Goal: Information Seeking & Learning: Learn about a topic

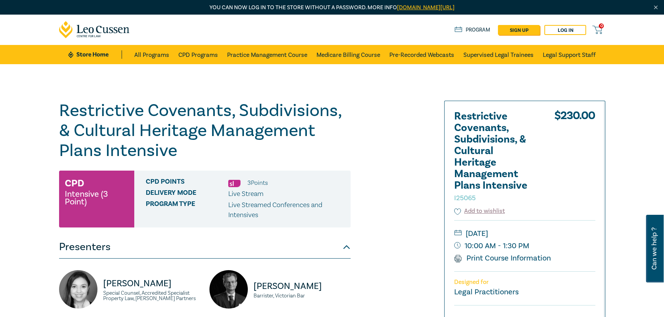
click at [335, 135] on h1 "Restrictive Covenants, Subdivisions, & Cultural Heritage Management Plans Inten…" at bounding box center [205, 131] width 292 height 60
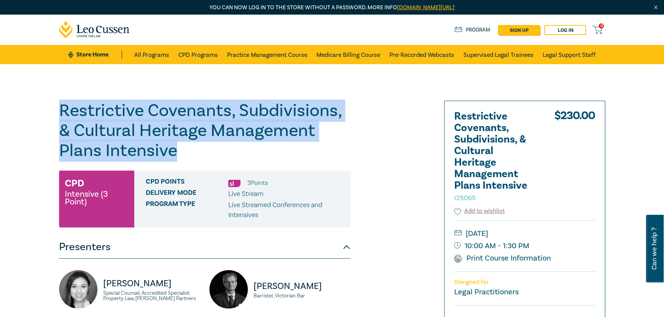
drag, startPoint x: 61, startPoint y: 112, endPoint x: 180, endPoint y: 151, distance: 125.3
click at [180, 151] on h1 "Restrictive Covenants, Subdivisions, & Cultural Heritage Management Plans Inten…" at bounding box center [205, 131] width 292 height 60
click at [252, 110] on h1 "Restrictive Covenants, Subdivisions, & Cultural Heritage Management Plans Inten…" at bounding box center [205, 131] width 292 height 60
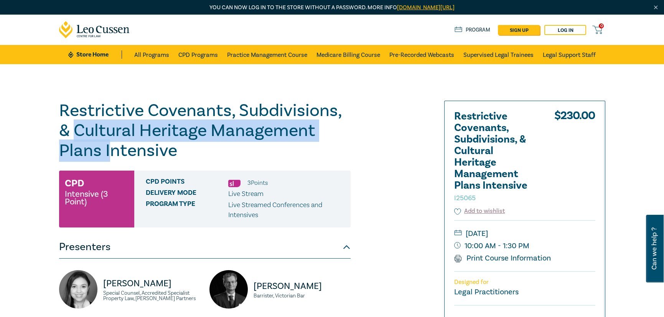
drag, startPoint x: 82, startPoint y: 132, endPoint x: 113, endPoint y: 156, distance: 38.5
click at [113, 156] on h1 "Restrictive Covenants, Subdivisions, & Cultural Heritage Management Plans Inten…" at bounding box center [205, 131] width 292 height 60
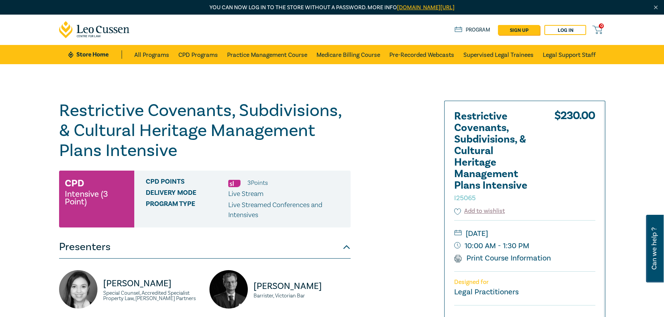
click at [256, 101] on h1 "Restrictive Covenants, Subdivisions, & Cultural Heritage Management Plans Inten…" at bounding box center [205, 131] width 292 height 60
drag, startPoint x: 245, startPoint y: 108, endPoint x: 284, endPoint y: 111, distance: 38.8
click at [284, 111] on h1 "Restrictive Covenants, Subdivisions, & Cultural Heritage Management Plans Inten…" at bounding box center [205, 131] width 292 height 60
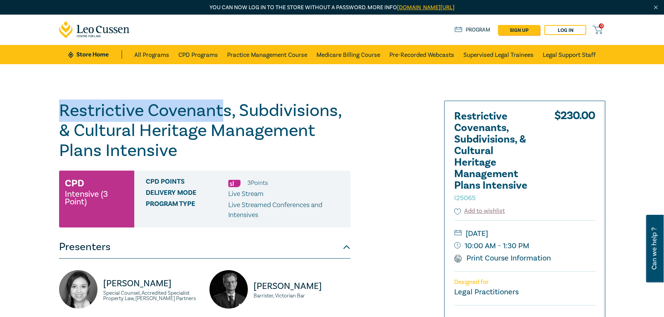
drag, startPoint x: 62, startPoint y: 112, endPoint x: 221, endPoint y: 110, distance: 158.9
click at [221, 110] on h1 "Restrictive Covenants, Subdivisions, & Cultural Heritage Management Plans Inten…" at bounding box center [205, 131] width 292 height 60
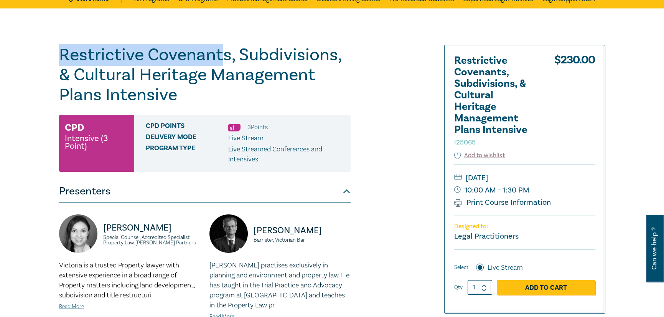
scroll to position [38, 0]
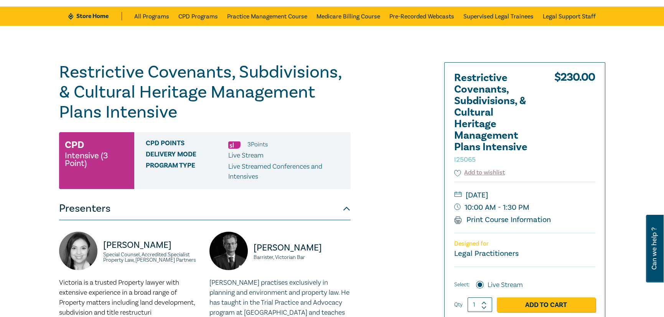
drag, startPoint x: 456, startPoint y: 252, endPoint x: 518, endPoint y: 251, distance: 62.2
click at [518, 251] on div "Designed for Legal Practitioners" at bounding box center [524, 250] width 141 height 34
drag, startPoint x: 518, startPoint y: 252, endPoint x: 455, endPoint y: 254, distance: 63.0
click at [455, 254] on div "Designed for Legal Practitioners" at bounding box center [524, 250] width 141 height 34
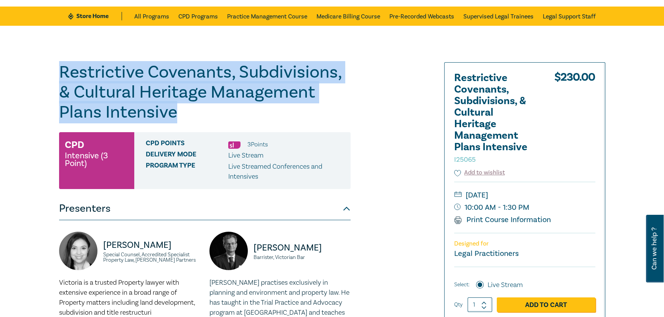
drag, startPoint x: 138, startPoint y: 91, endPoint x: 219, endPoint y: 120, distance: 86.1
click at [219, 120] on div "Restrictive Covenants, Subdivisions, & Cultural Heritage Management Plans Inten…" at bounding box center [239, 254] width 370 height 384
click at [238, 107] on h1 "Restrictive Covenants, Subdivisions, & Cultural Heritage Management Plans Inten…" at bounding box center [205, 92] width 292 height 60
drag, startPoint x: 182, startPoint y: 115, endPoint x: 94, endPoint y: 91, distance: 91.7
click at [61, 76] on h1 "Restrictive Covenants, Subdivisions, & Cultural Heritage Management Plans Inten…" at bounding box center [205, 92] width 292 height 60
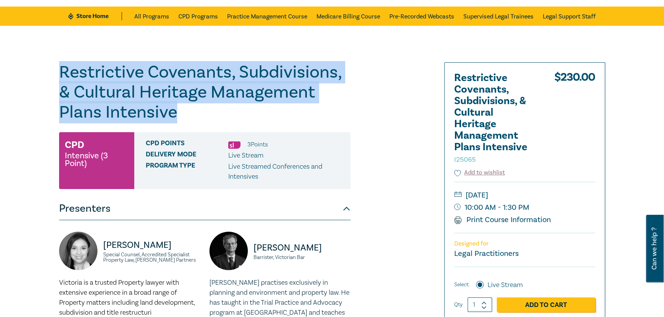
click at [134, 96] on h1 "Restrictive Covenants, Subdivisions, & Cultural Heritage Management Plans Inten…" at bounding box center [205, 92] width 292 height 60
